Goal: Transaction & Acquisition: Purchase product/service

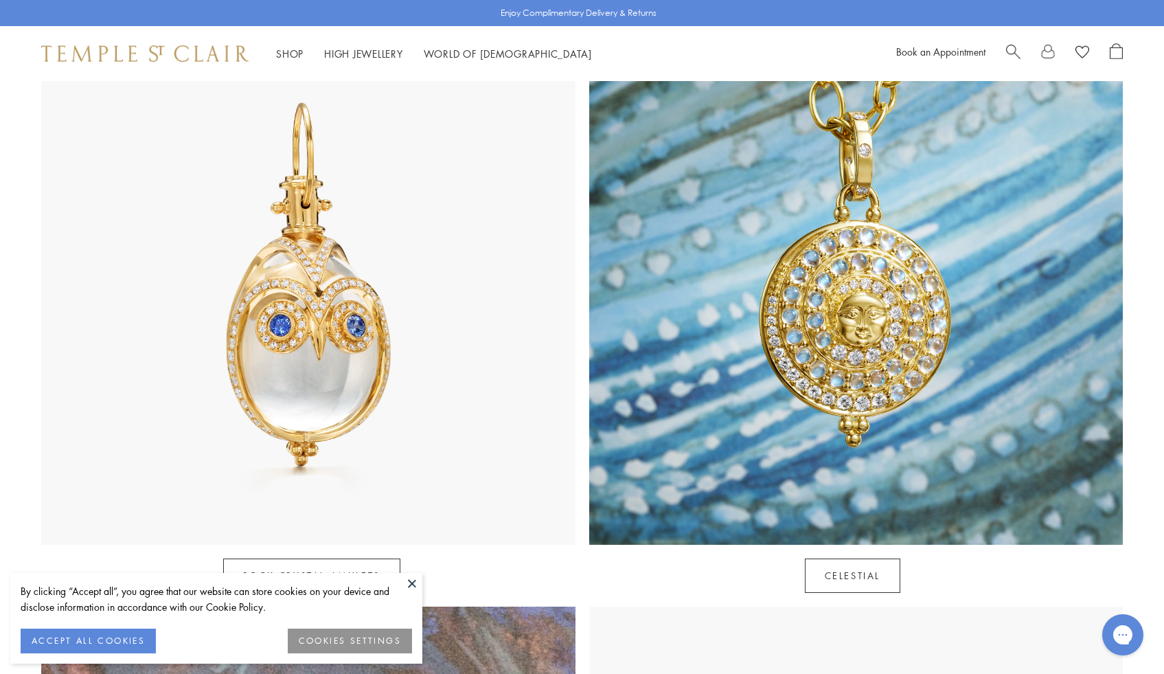
scroll to position [843, 0]
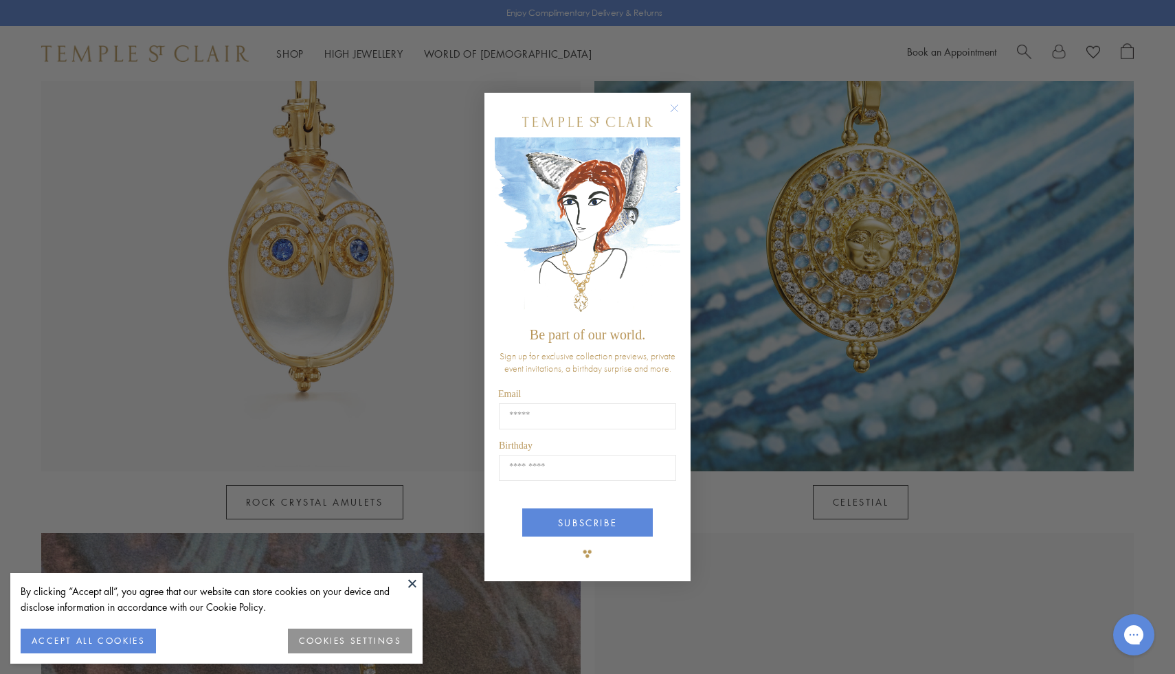
click at [673, 110] on circle "Close dialog" at bounding box center [674, 108] width 16 height 16
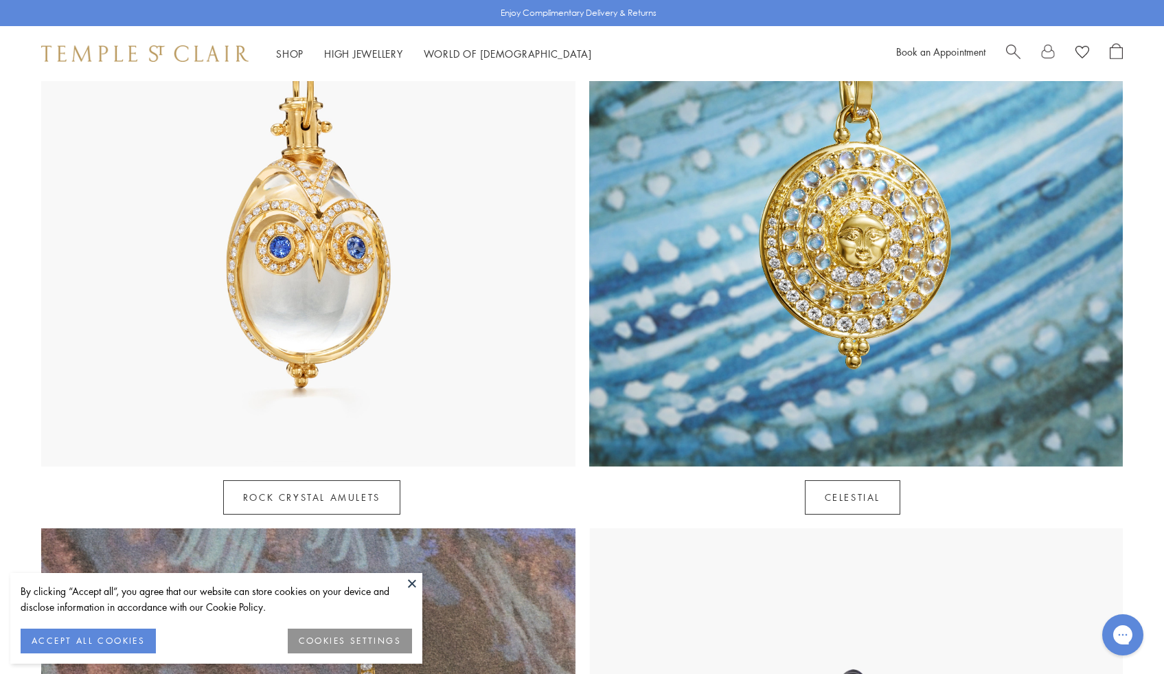
click at [88, 645] on button "ACCEPT ALL COOKIES" at bounding box center [88, 641] width 135 height 25
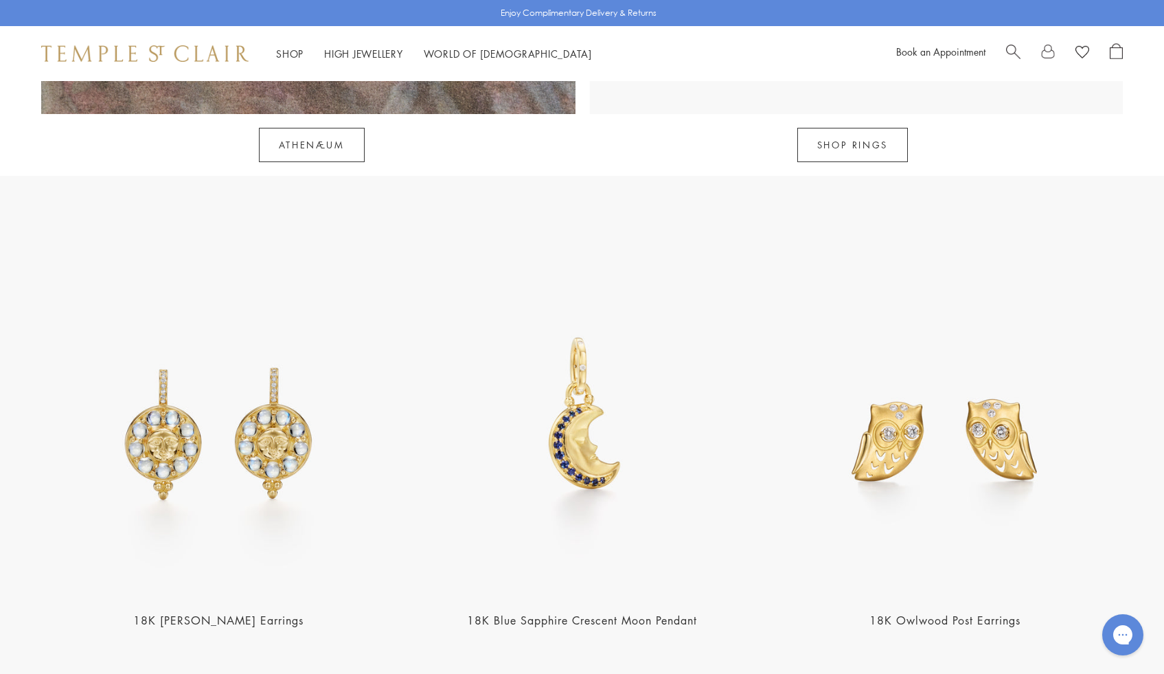
scroll to position [1974, 0]
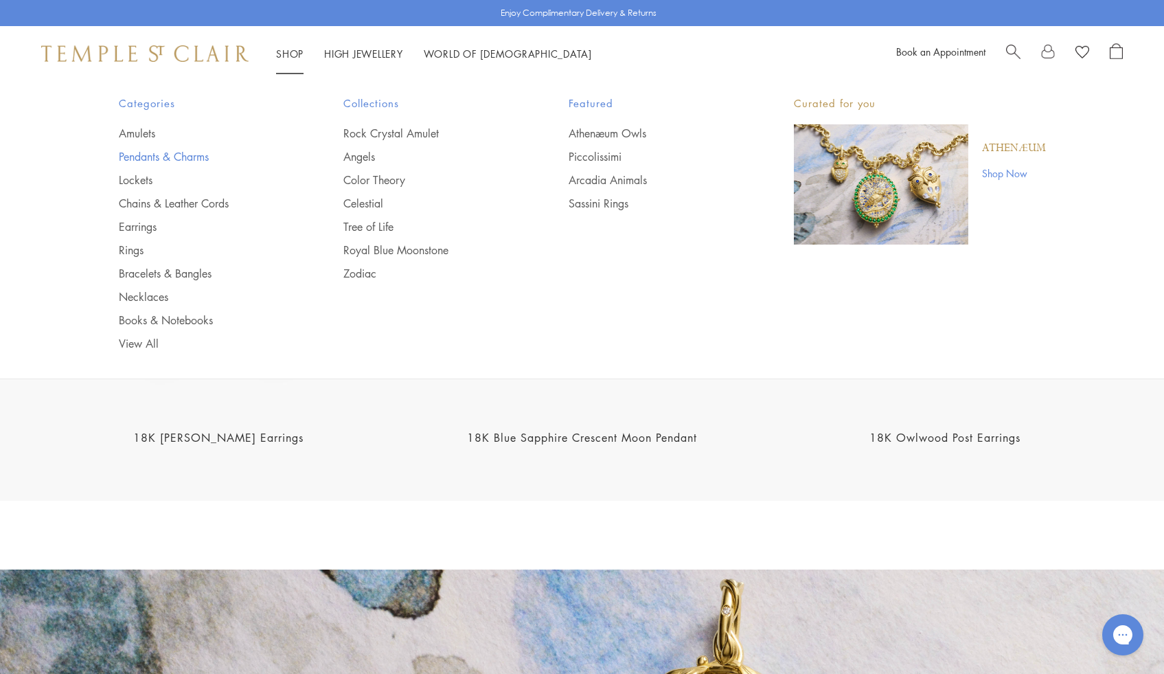
click at [201, 155] on link "Pendants & Charms" at bounding box center [204, 156] width 170 height 15
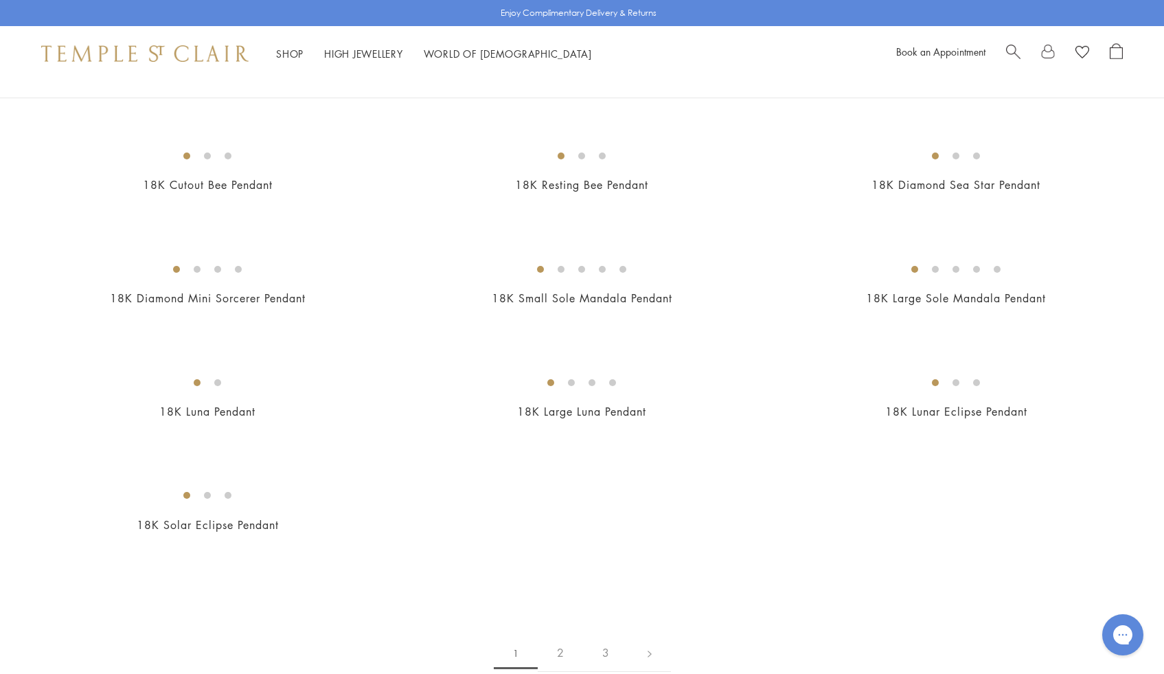
scroll to position [2424, 0]
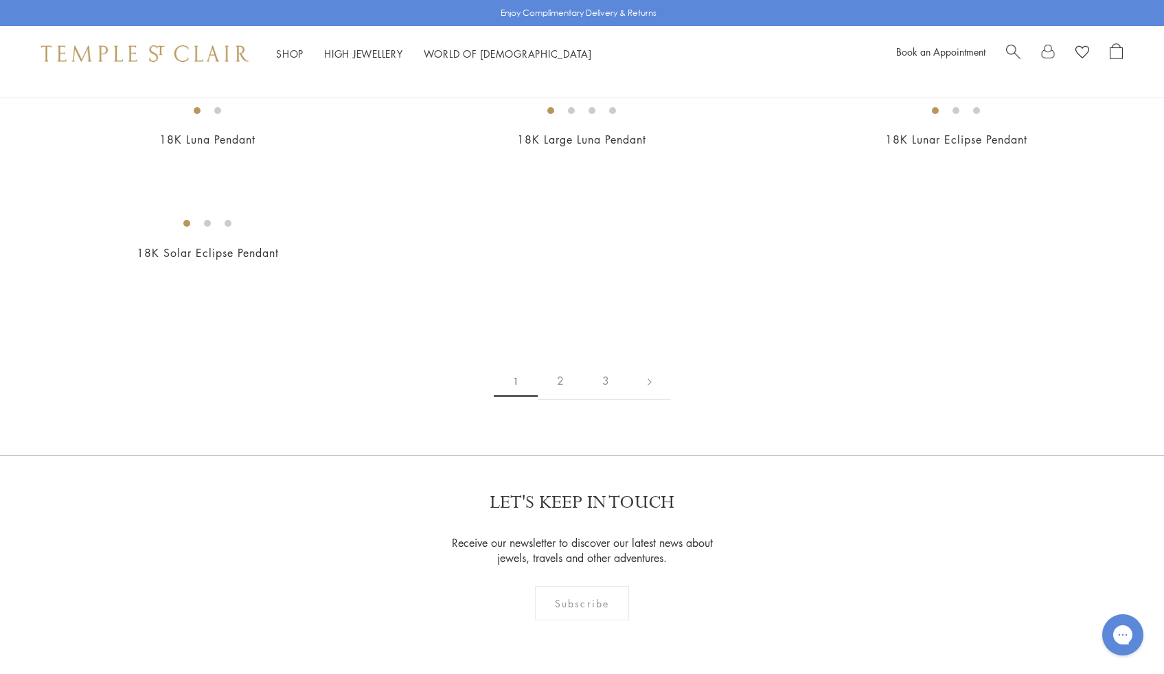
click at [0, 0] on img at bounding box center [0, 0] width 0 height 0
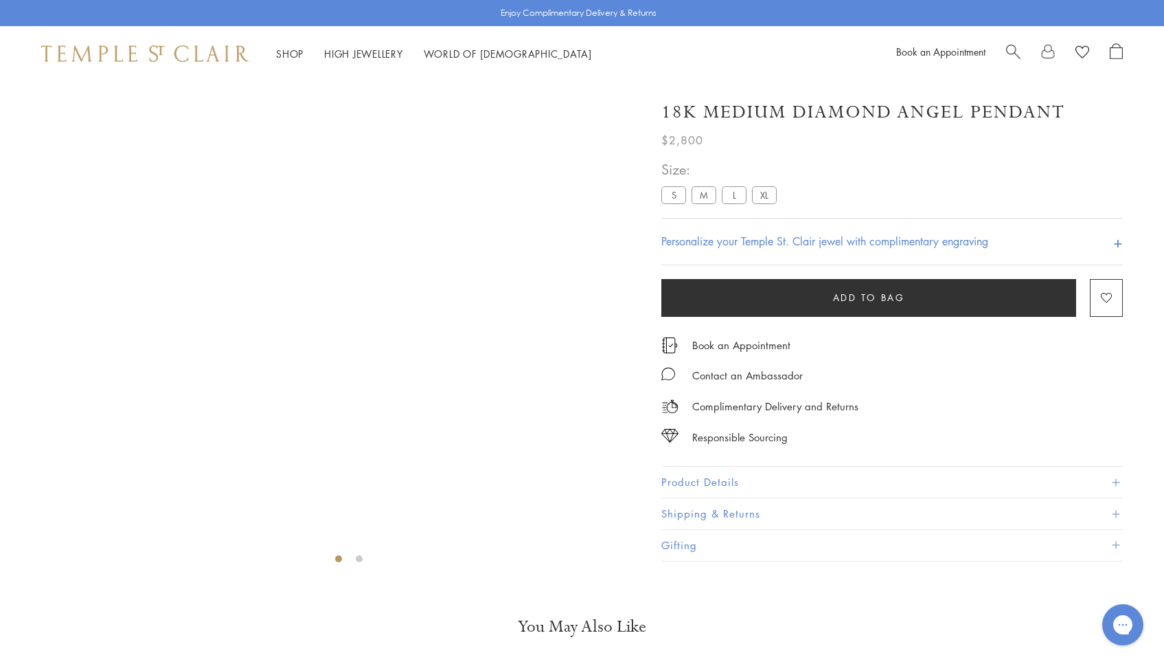
scroll to position [81, 0]
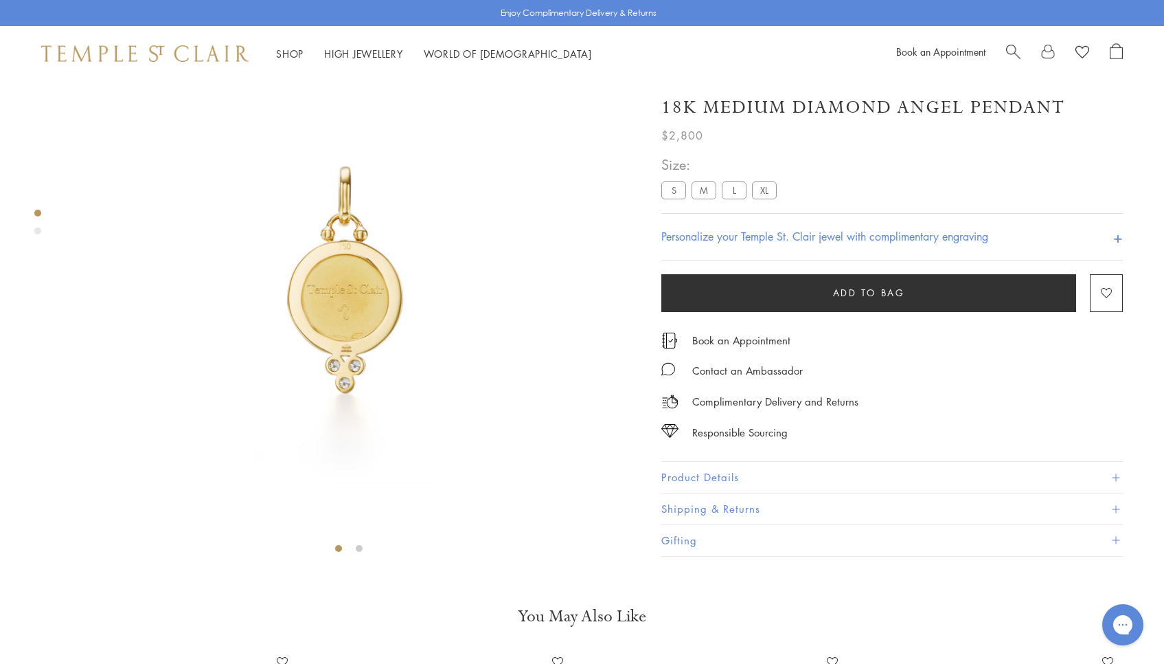
click at [36, 232] on div "Product gallery navigation" at bounding box center [37, 230] width 7 height 7
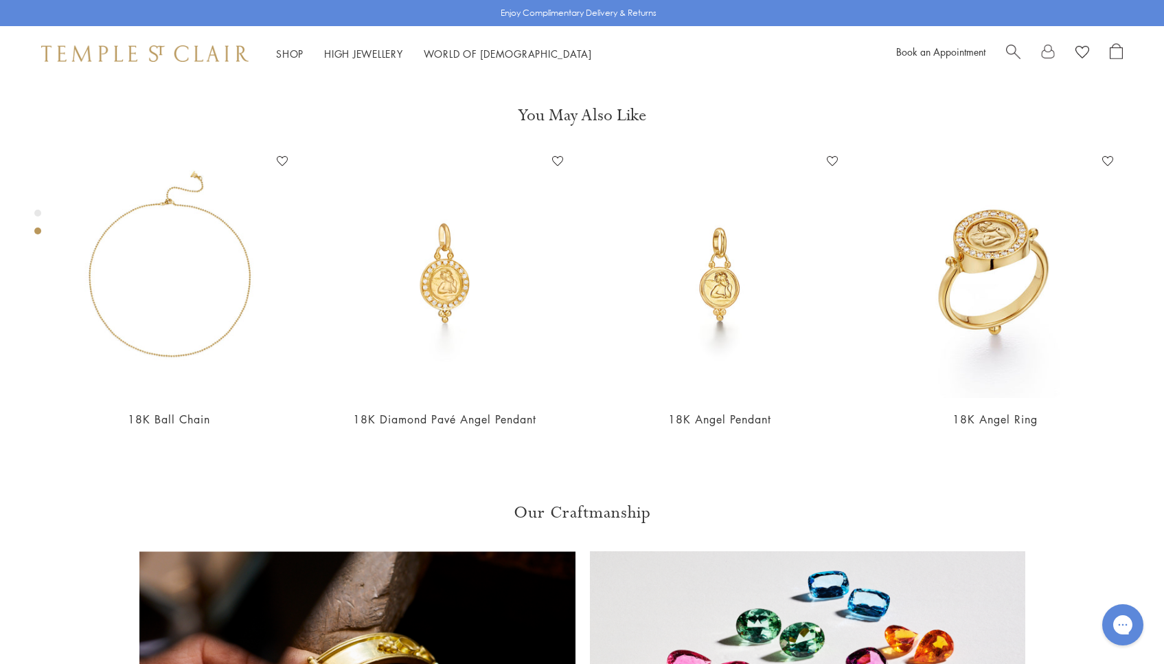
scroll to position [586, 0]
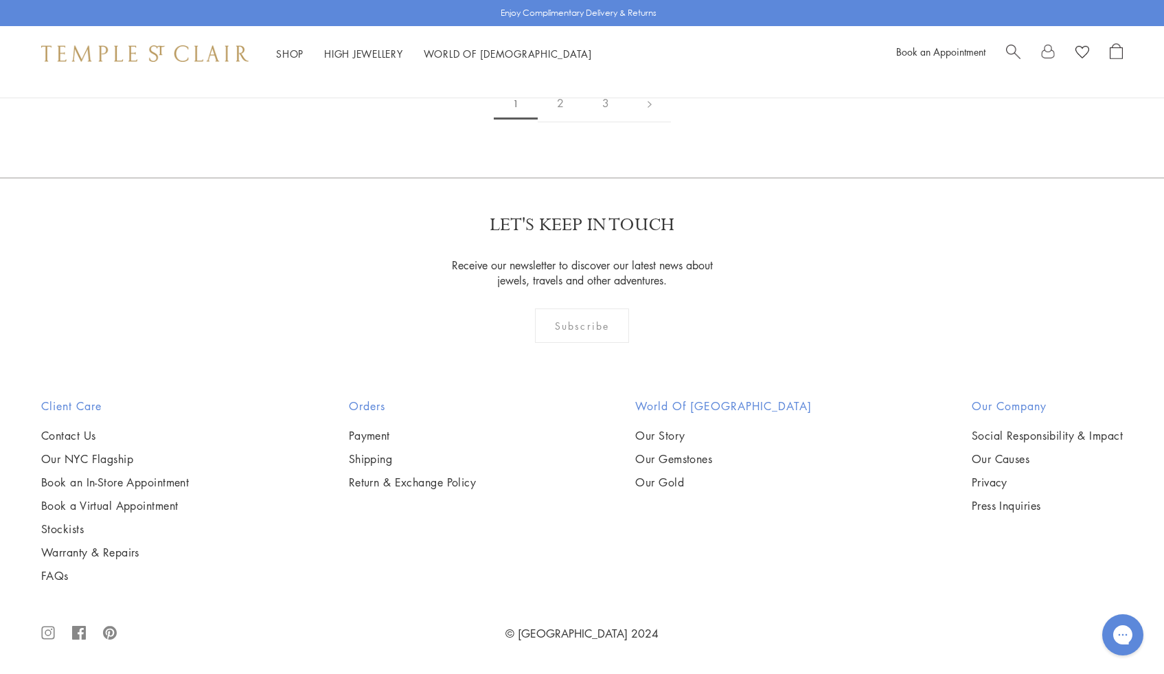
scroll to position [4873, 0]
click at [0, 0] on img at bounding box center [0, 0] width 0 height 0
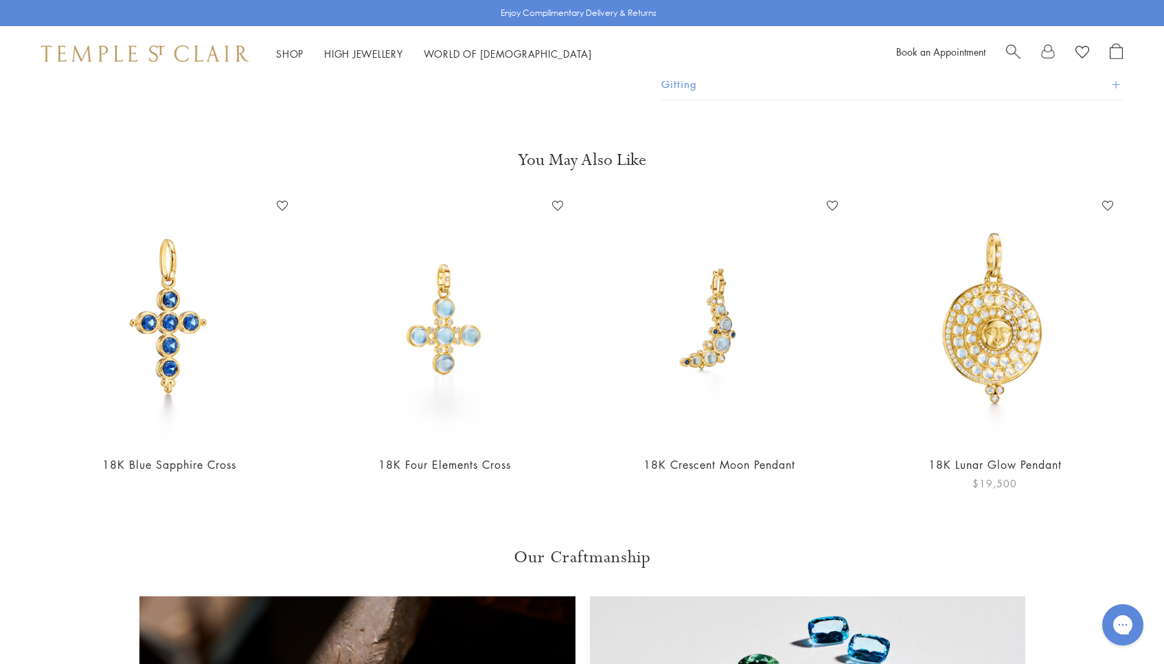
scroll to position [662, 0]
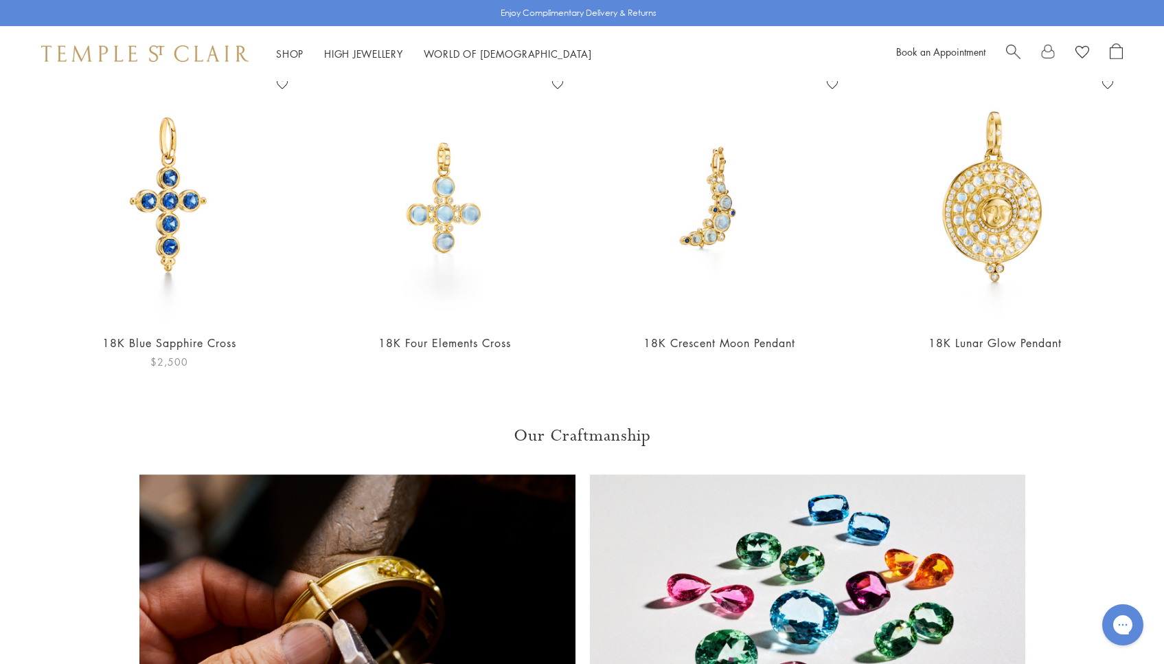
click at [163, 253] on img at bounding box center [169, 198] width 248 height 248
